Goal: Transaction & Acquisition: Obtain resource

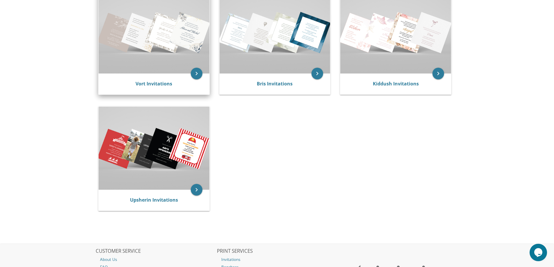
scroll to position [145, 0]
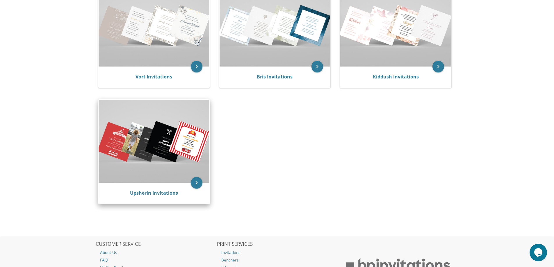
click at [146, 146] on img at bounding box center [154, 141] width 111 height 83
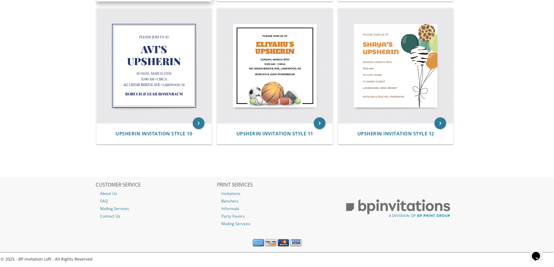
scroll to position [548, 0]
